Goal: Task Accomplishment & Management: Manage account settings

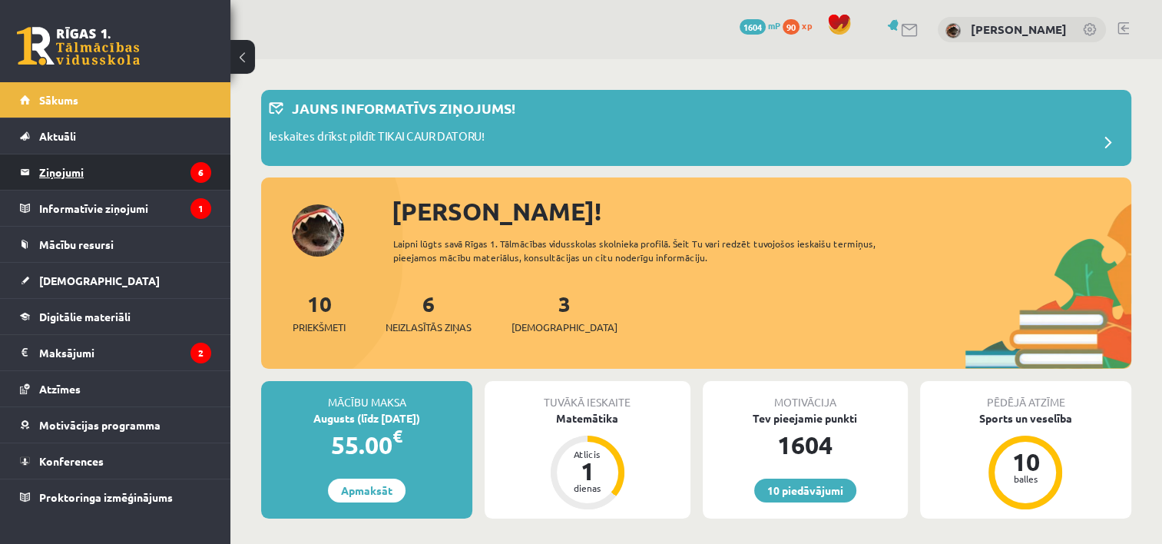
click at [131, 175] on legend "Ziņojumi 6" at bounding box center [125, 171] width 172 height 35
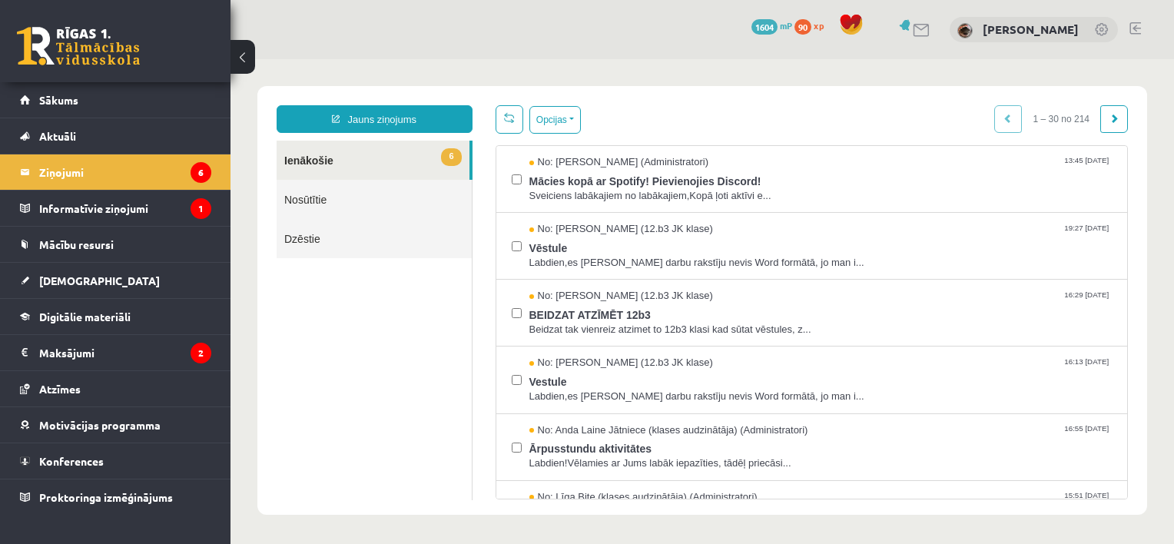
click at [353, 154] on link "6 Ienākošie" at bounding box center [373, 160] width 193 height 39
click at [89, 215] on legend "Informatīvie ziņojumi 1" at bounding box center [125, 208] width 172 height 35
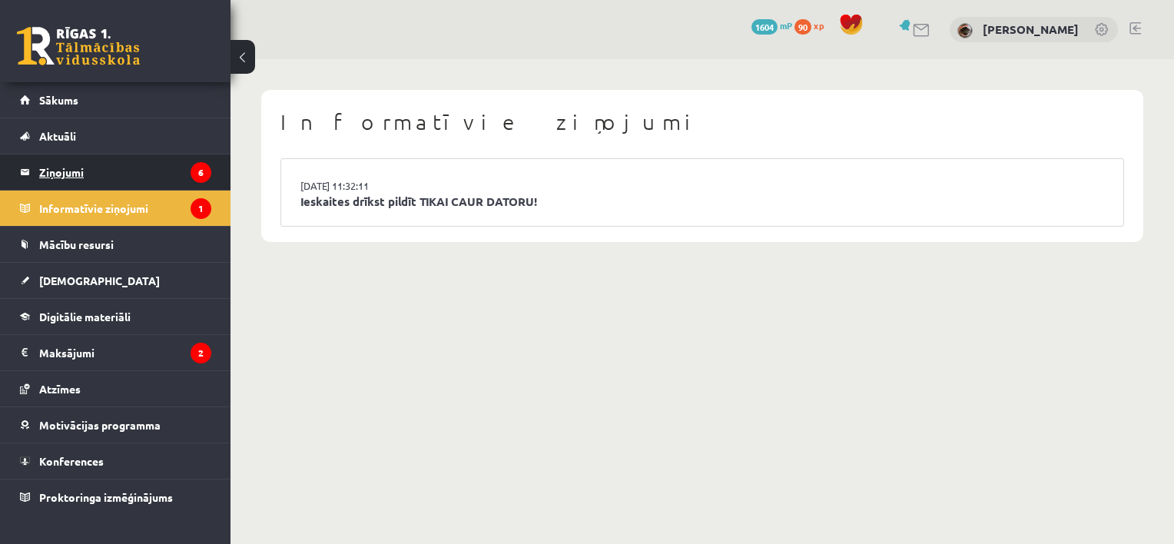
click at [117, 171] on legend "Ziņojumi 6" at bounding box center [125, 171] width 172 height 35
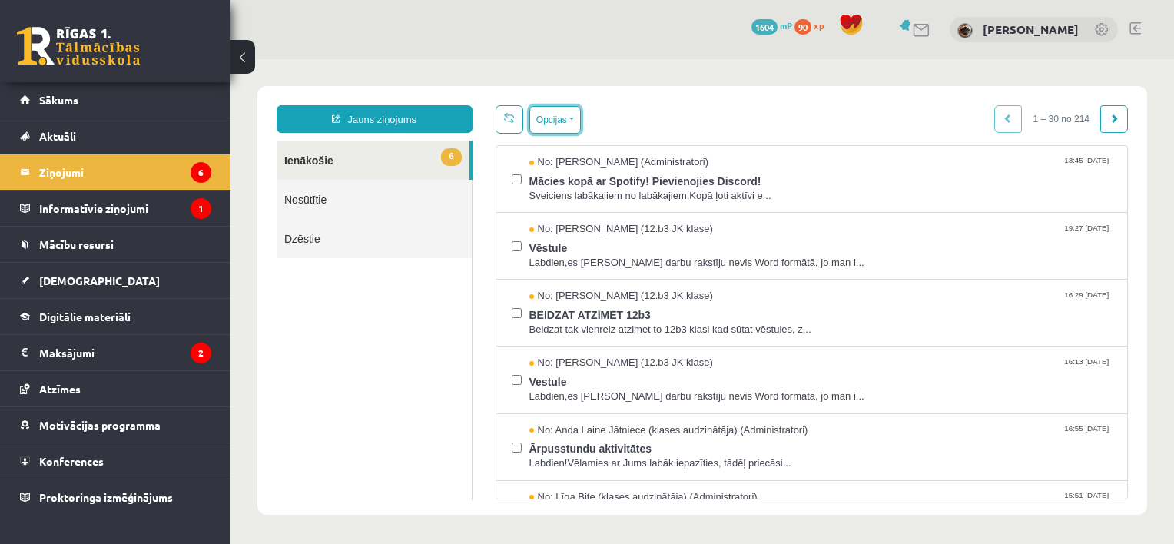
click at [576, 106] on div "Opcijas Atzīmēt visus ziņojumus Atcelt izvēlētos Atzīmēt visus kā lasītus Atzīm…" at bounding box center [554, 120] width 51 height 28
click at [574, 111] on button "Opcijas" at bounding box center [554, 120] width 51 height 28
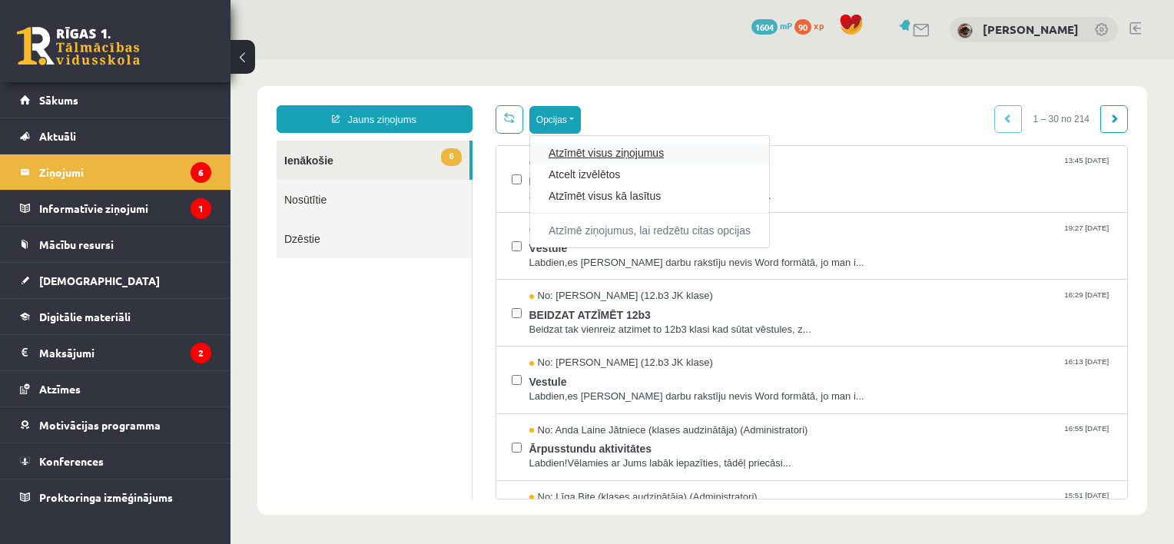
click at [571, 153] on link "Atzīmēt visus ziņojumus" at bounding box center [649, 152] width 202 height 15
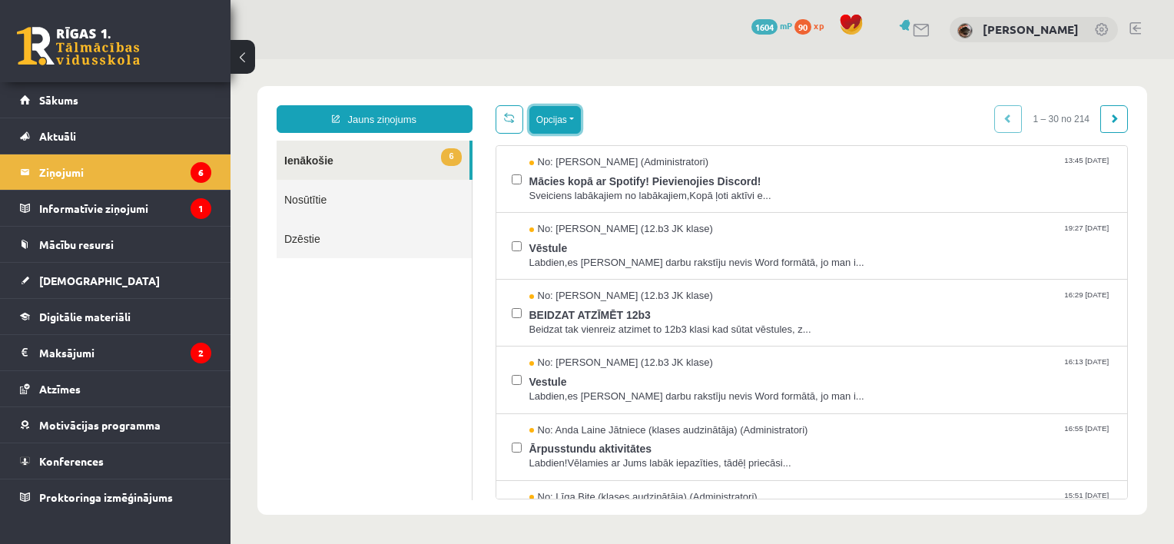
click at [572, 124] on button "Opcijas" at bounding box center [554, 120] width 51 height 28
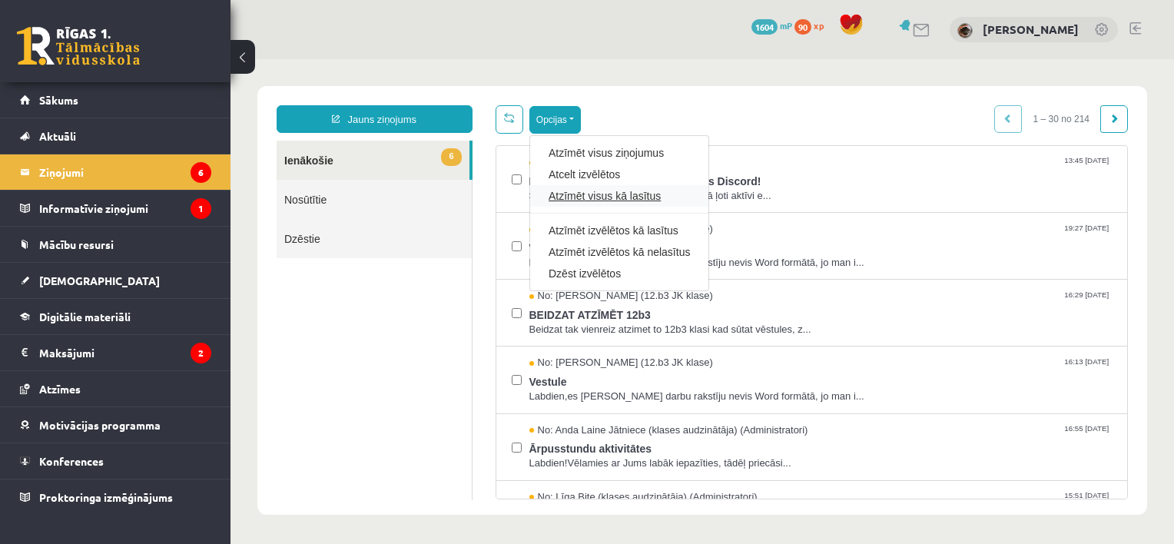
click at [569, 189] on link "Atzīmēt visus kā lasītus" at bounding box center [618, 195] width 141 height 15
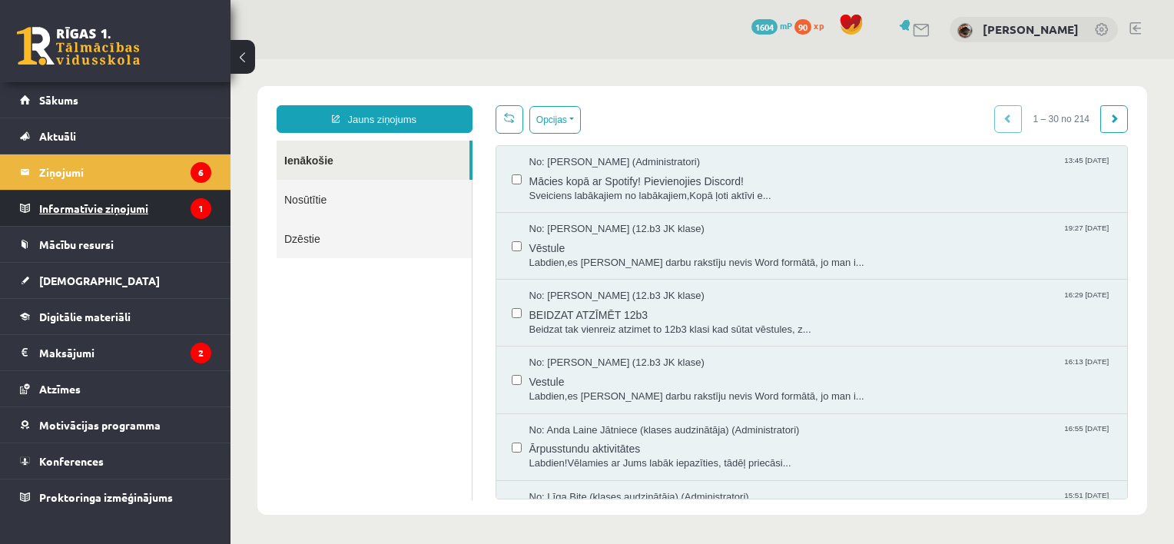
click at [92, 205] on legend "Informatīvie ziņojumi 1" at bounding box center [125, 208] width 172 height 35
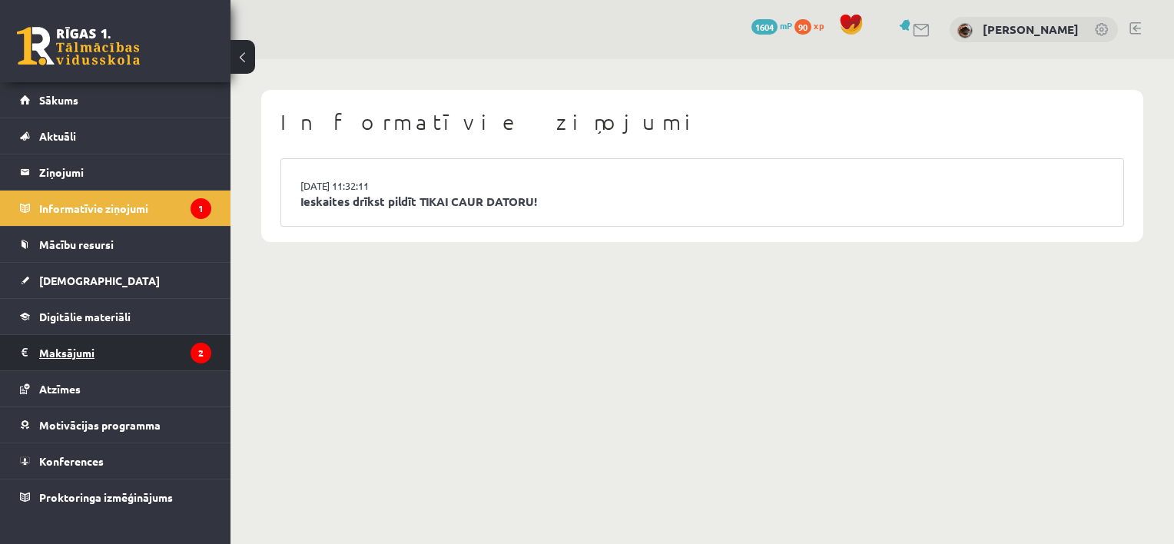
click at [132, 344] on legend "Maksājumi 2" at bounding box center [125, 352] width 172 height 35
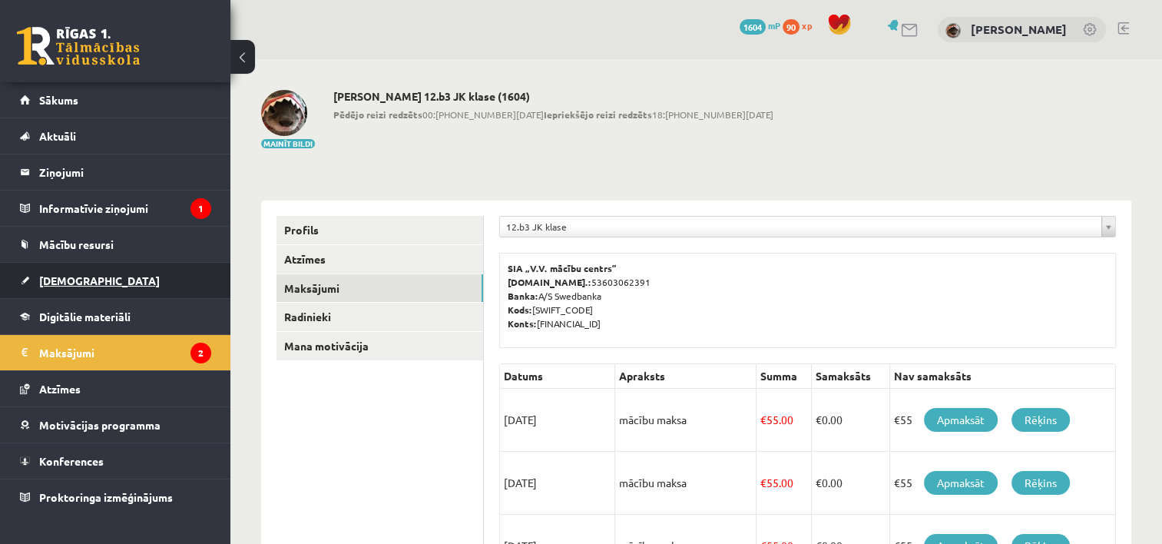
click at [80, 283] on span "[DEMOGRAPHIC_DATA]" at bounding box center [99, 280] width 121 height 14
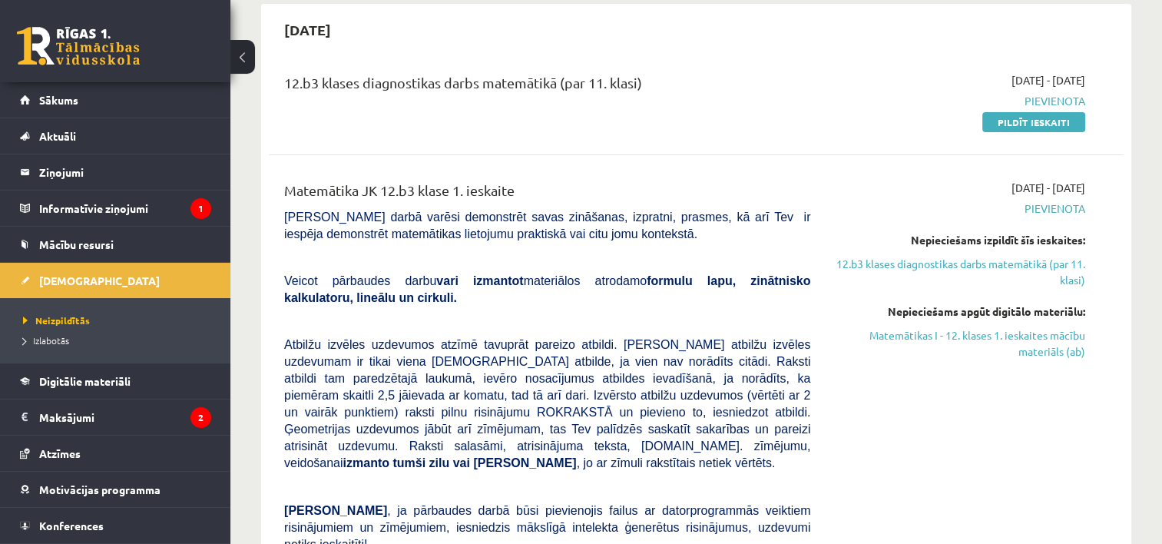
scroll to position [154, 0]
